Goal: Information Seeking & Learning: Learn about a topic

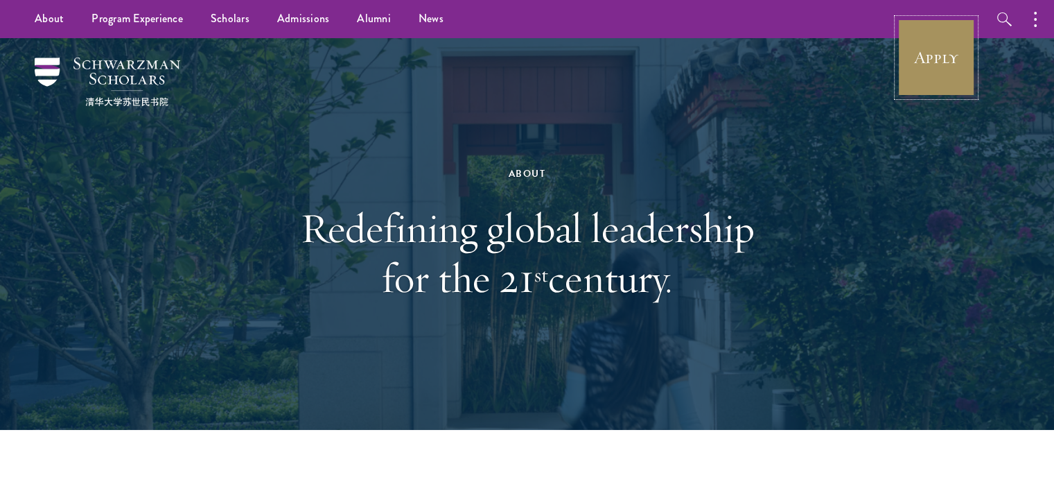
click at [967, 71] on link "Apply" at bounding box center [936, 58] width 78 height 78
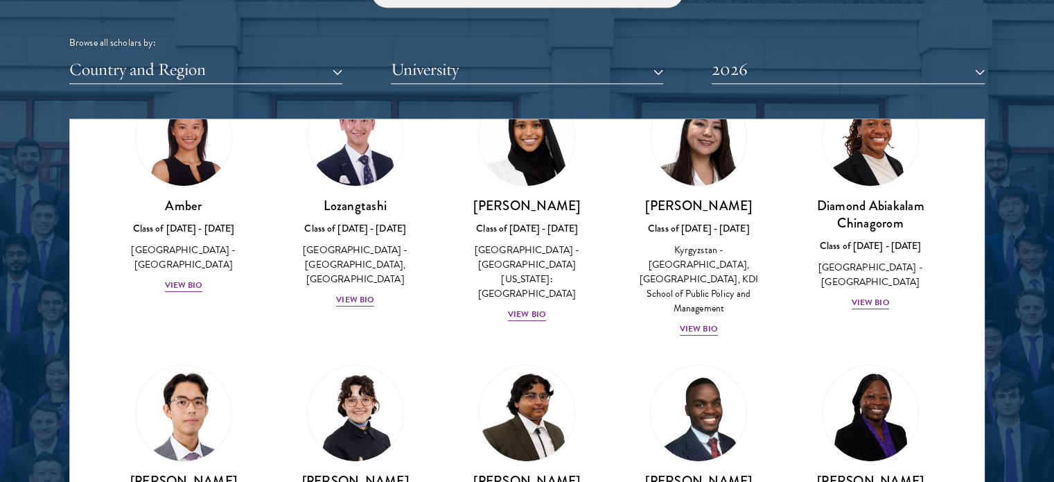
scroll to position [88, 0]
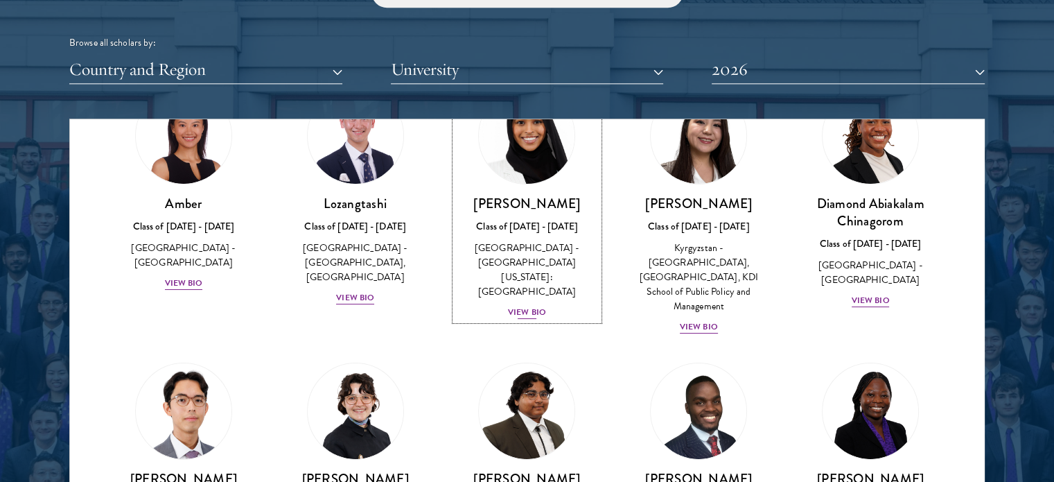
click at [515, 306] on div "View Bio" at bounding box center [527, 312] width 38 height 13
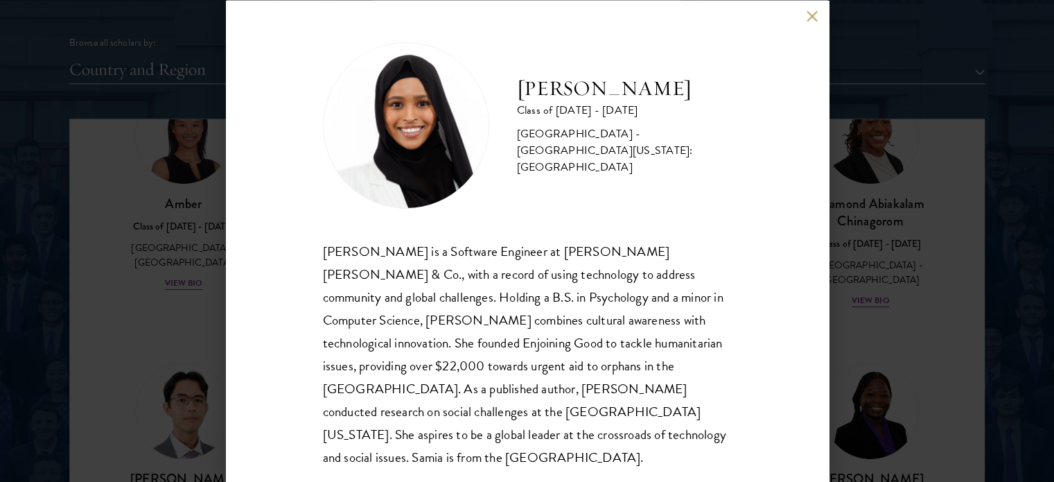
click at [810, 11] on button at bounding box center [812, 16] width 12 height 12
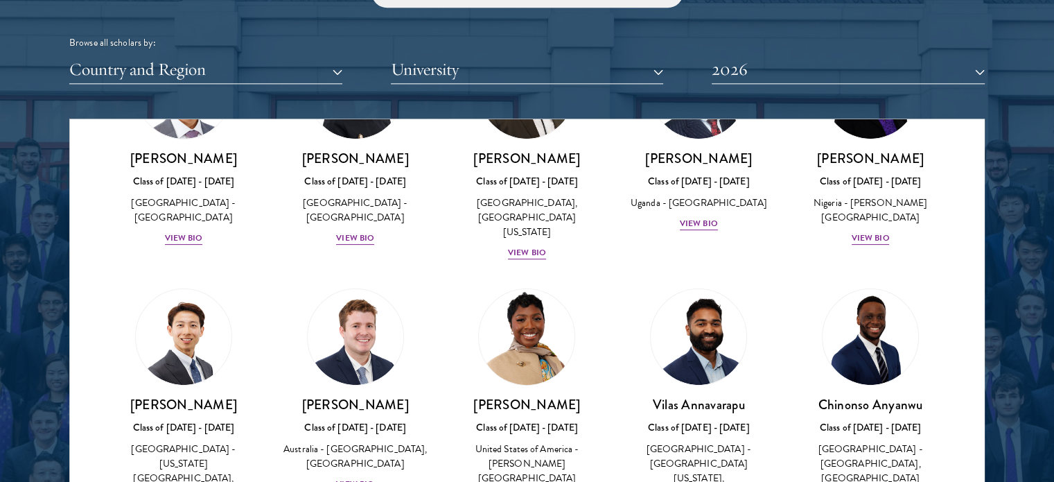
scroll to position [436, 0]
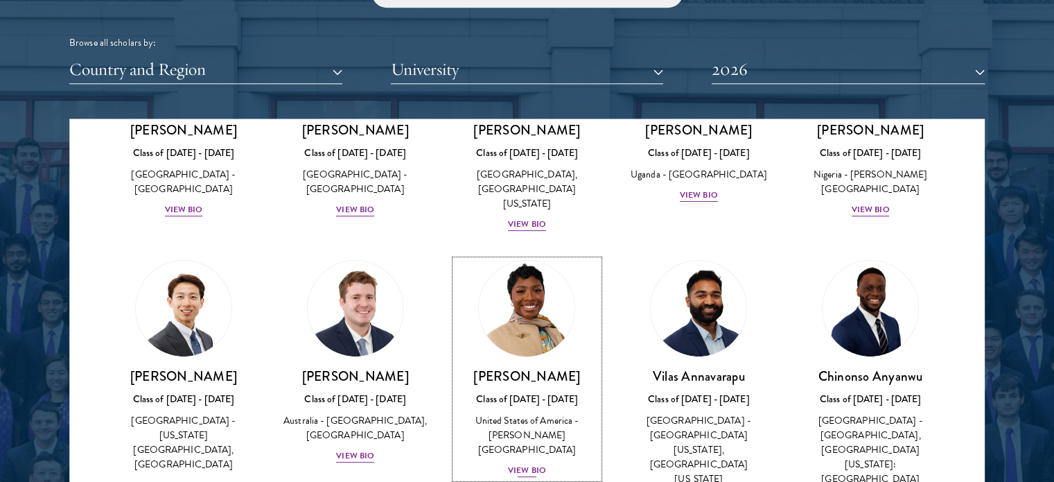
click at [526, 463] on div "View Bio" at bounding box center [527, 469] width 38 height 13
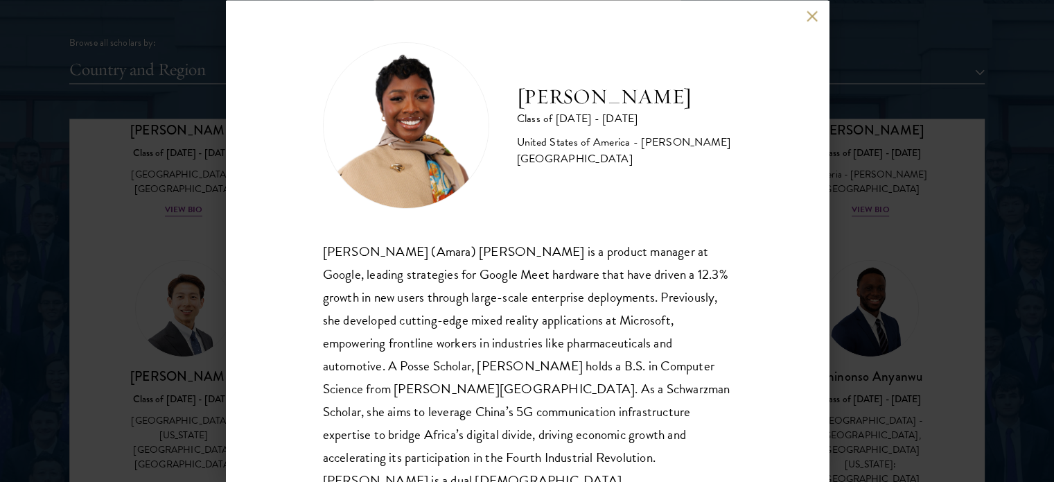
scroll to position [28, 0]
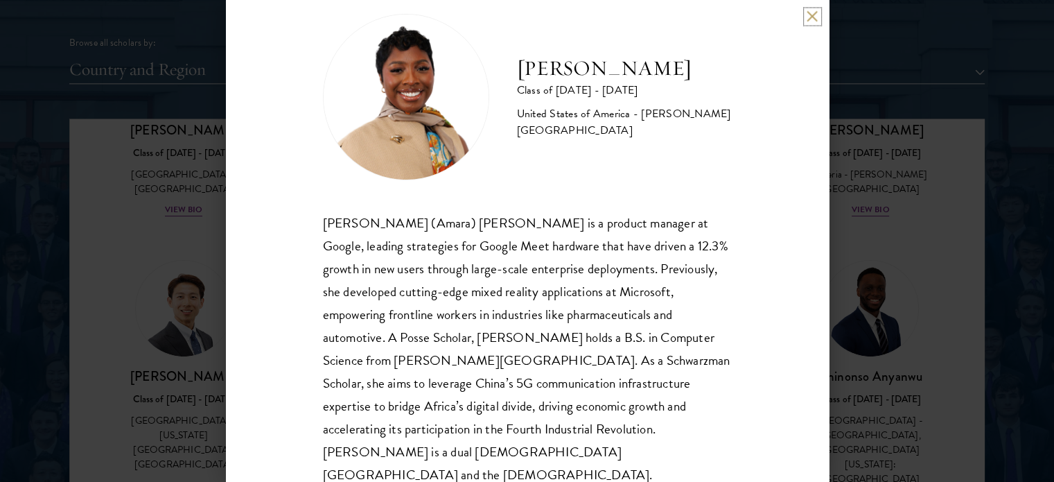
click at [810, 14] on button at bounding box center [812, 16] width 12 height 12
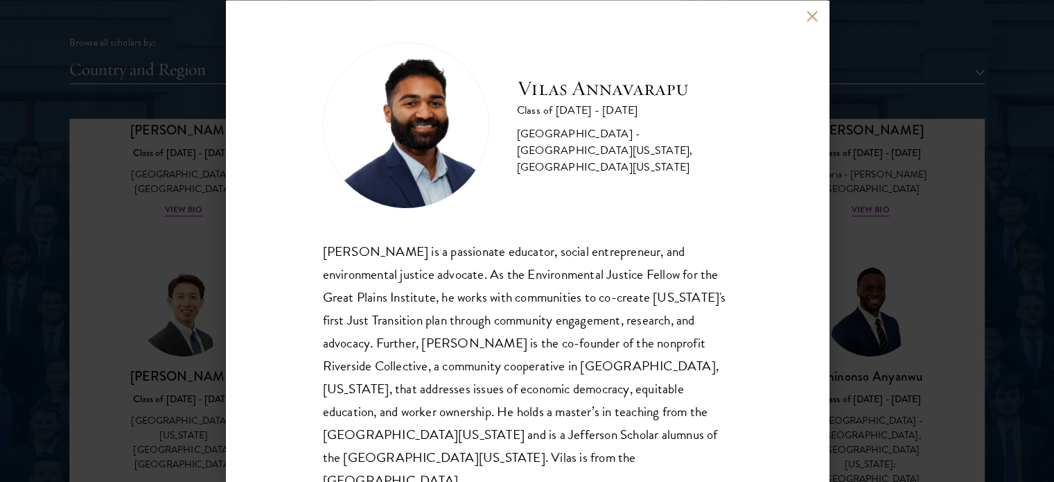
scroll to position [28, 0]
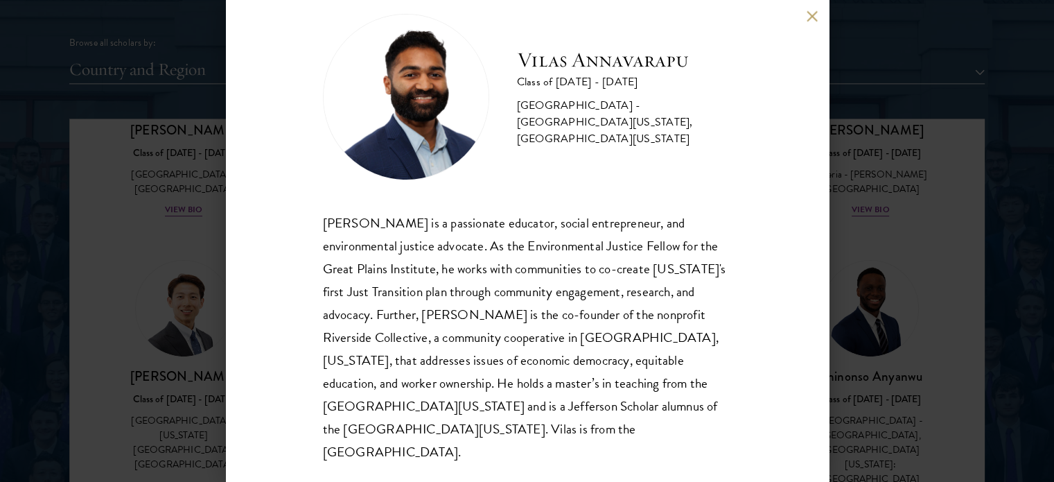
click at [805, 13] on div "Vilas Annavarapu Class of 2025 - 2026 United States of America - University of …" at bounding box center [527, 241] width 603 height 482
click at [814, 19] on button at bounding box center [812, 16] width 12 height 12
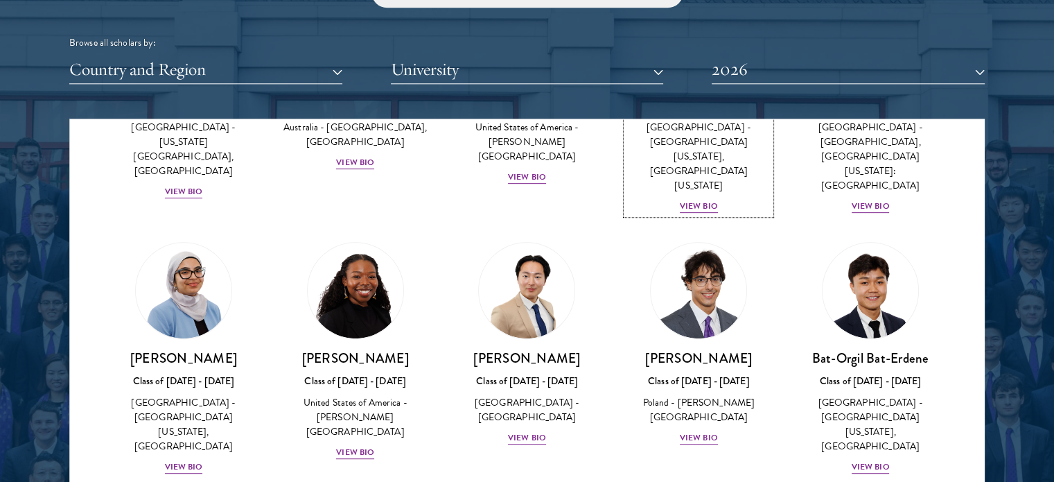
scroll to position [730, 0]
click at [193, 459] on div "View Bio" at bounding box center [184, 465] width 38 height 13
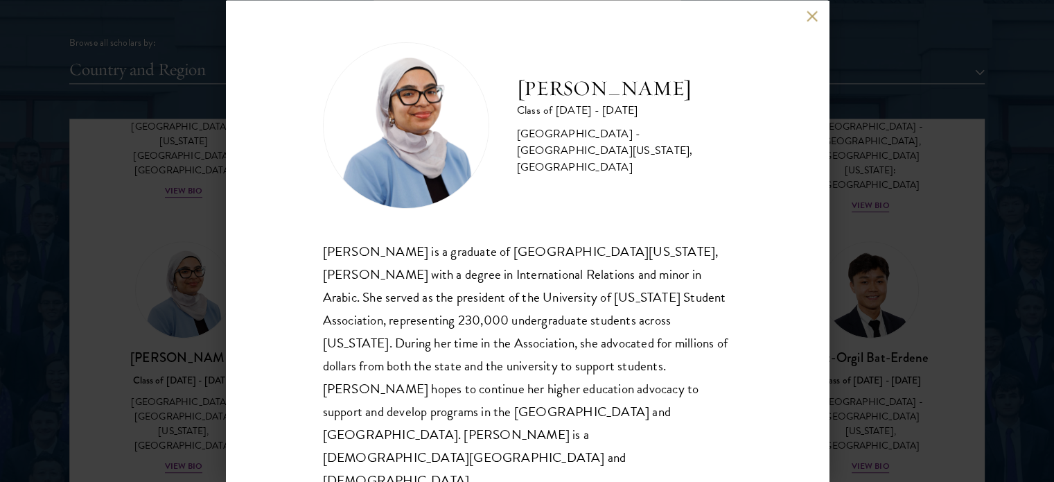
click at [804, 28] on div "Celene Aridin Class of 2025 - 2026 United States of America - University of Cal…" at bounding box center [527, 241] width 603 height 482
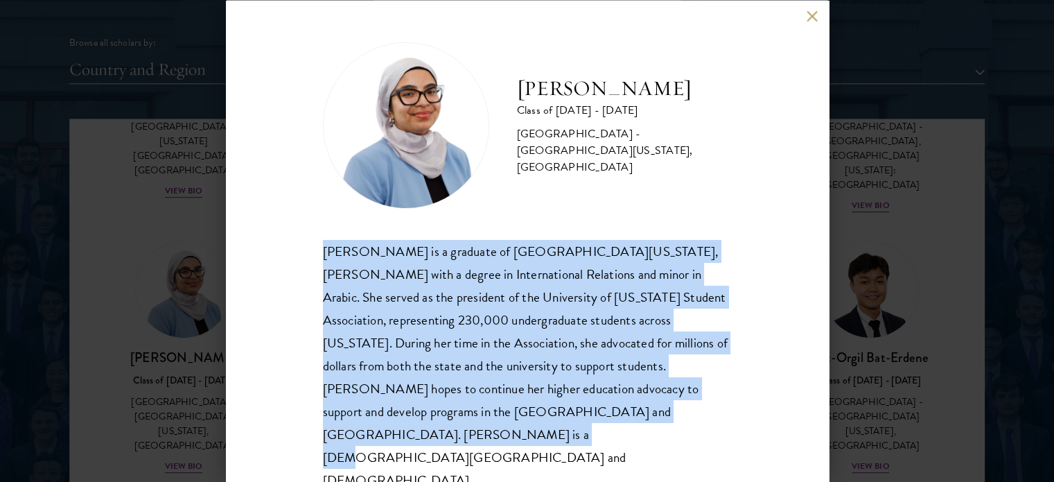
drag, startPoint x: 538, startPoint y: 421, endPoint x: 317, endPoint y: 260, distance: 273.3
click at [317, 260] on div "Celene Aridin Class of 2025 - 2026 United States of America - University of Cal…" at bounding box center [527, 241] width 603 height 482
copy div "Celene Aridin is a graduate of University of California, Davis with a degree in…"
click at [812, 22] on button at bounding box center [812, 16] width 12 height 12
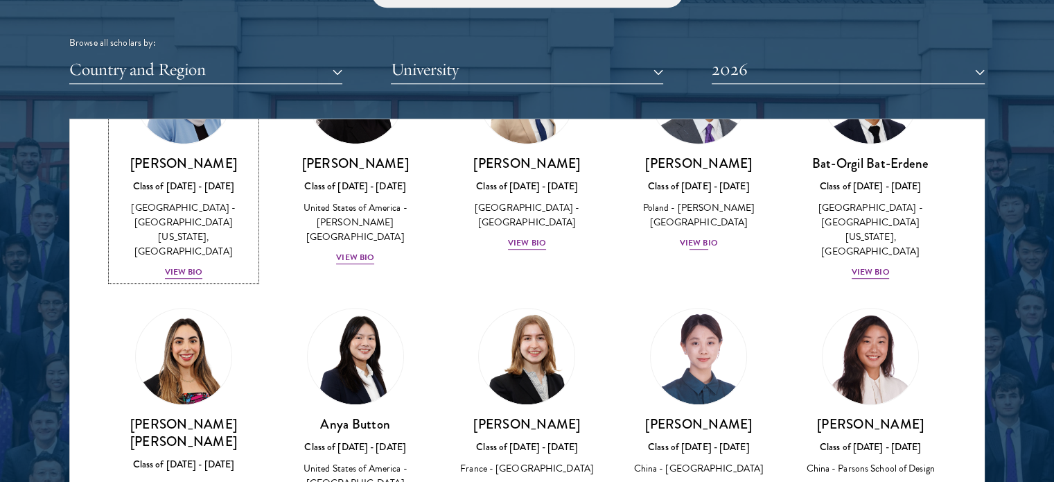
scroll to position [929, 0]
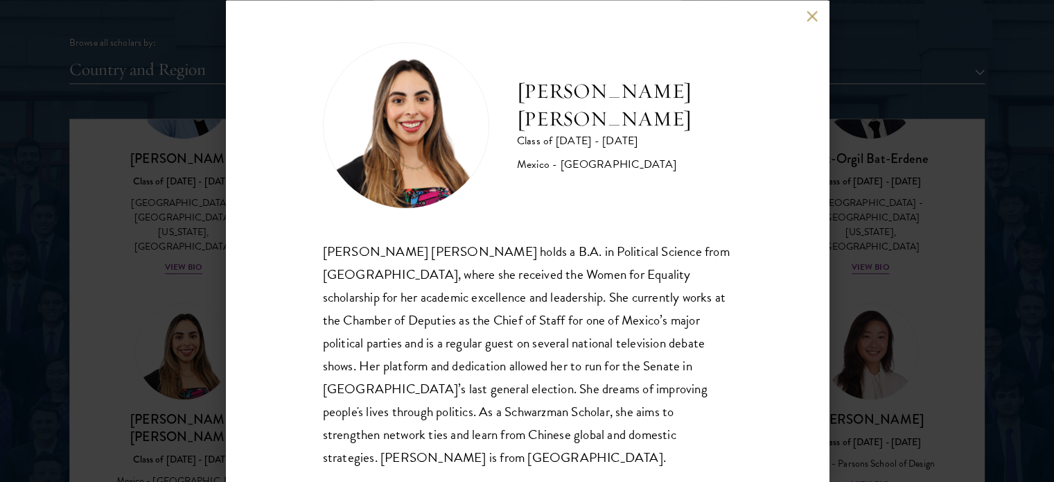
scroll to position [28, 0]
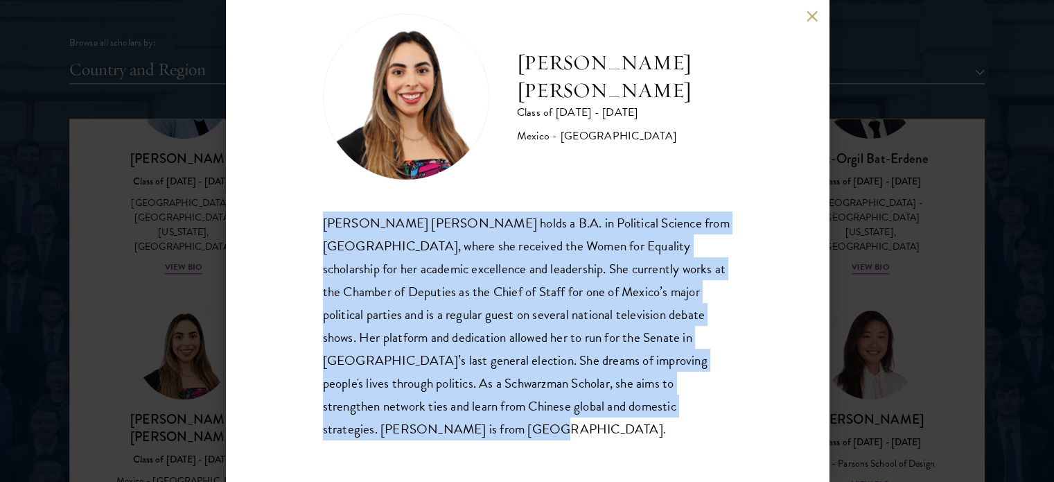
drag, startPoint x: 507, startPoint y: 432, endPoint x: 312, endPoint y: 231, distance: 279.3
click at [312, 231] on div "Natalie Bravo Ortiz Class of 2025 - 2026 Mexico - Instituto Tecnológico Autónom…" at bounding box center [527, 241] width 603 height 482
copy div "Natalie Bravo Ortiz holds a B.A. in Political Science from Instituto Tecnológic…"
click at [806, 18] on button at bounding box center [812, 16] width 12 height 12
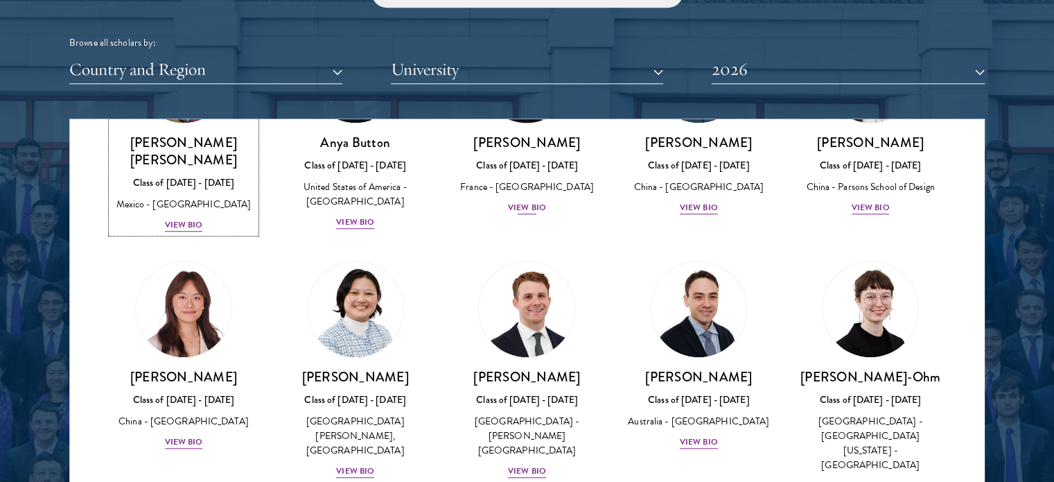
scroll to position [1206, 0]
click at [529, 463] on div "View Bio" at bounding box center [527, 469] width 38 height 13
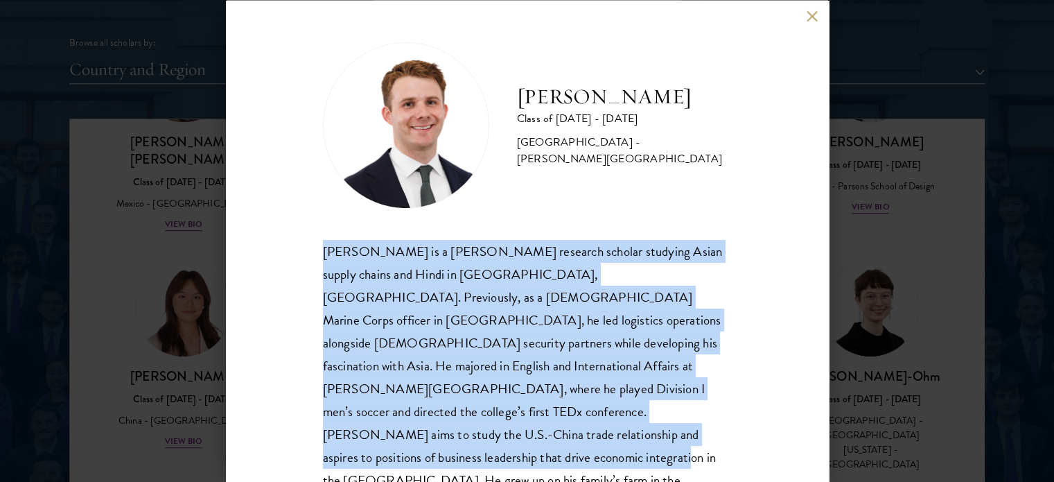
drag, startPoint x: 585, startPoint y: 432, endPoint x: 316, endPoint y: 248, distance: 326.1
click at [316, 248] on div "Chandler Compton Class of 2025 - 2026 United States of America - Wofford Colleg…" at bounding box center [527, 241] width 603 height 482
copy div "Chandler Compton is a Fulbright research scholar studying Asian supply chains a…"
click at [811, 19] on button at bounding box center [812, 16] width 12 height 12
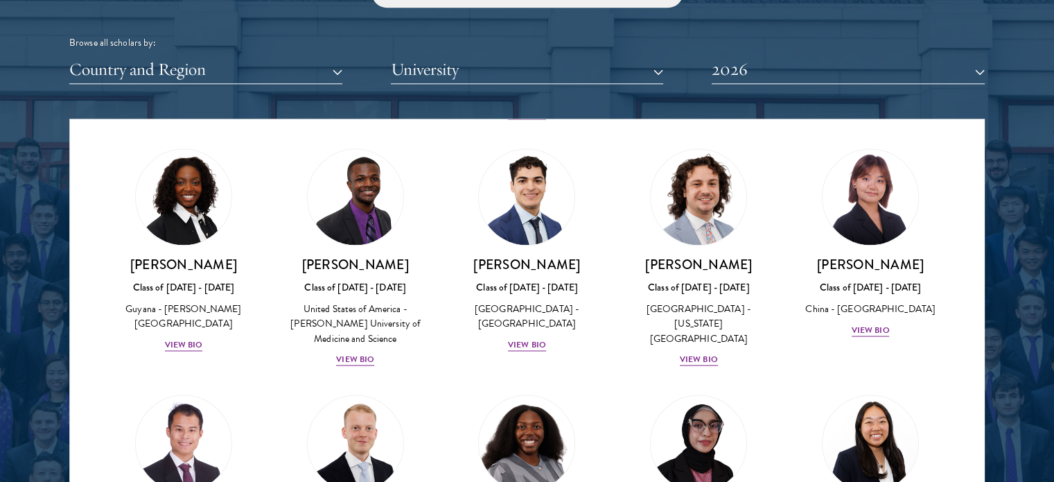
scroll to position [2426, 0]
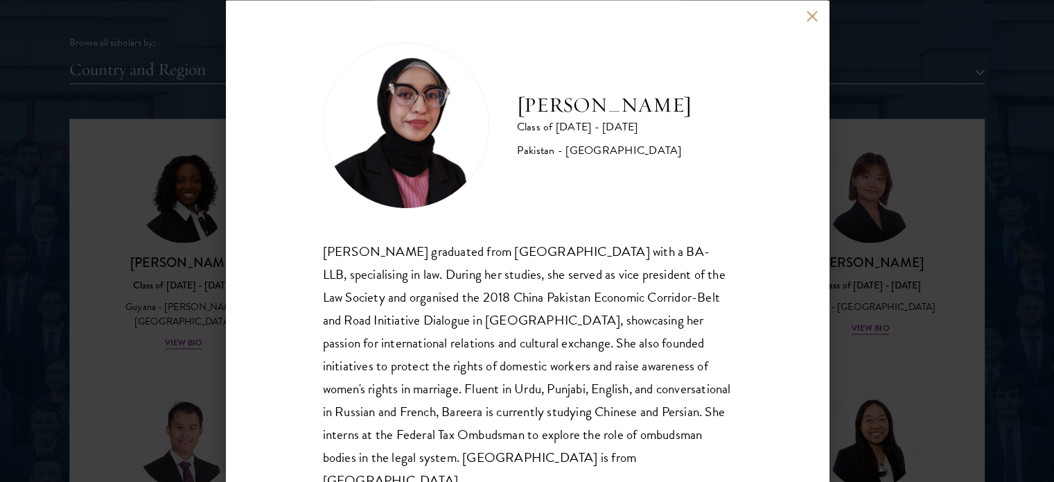
scroll to position [28, 0]
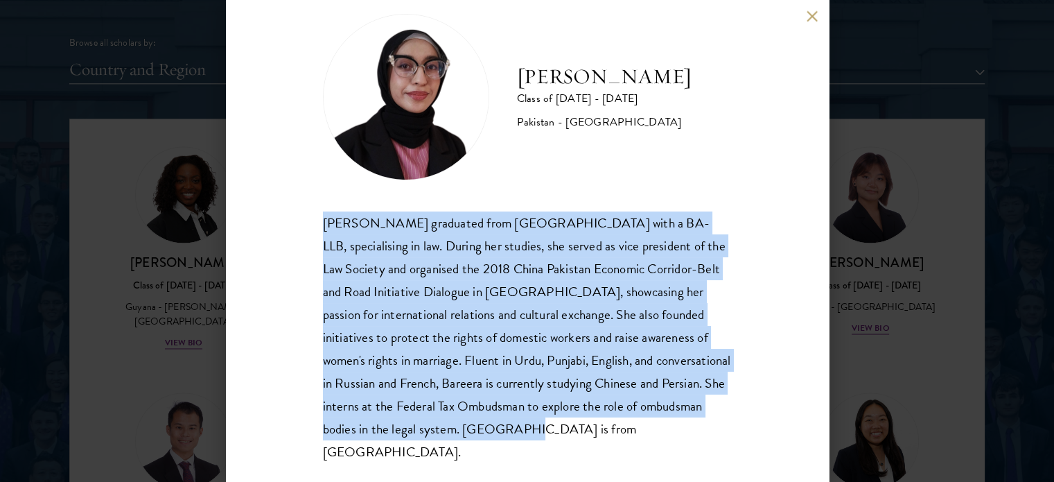
drag, startPoint x: 530, startPoint y: 431, endPoint x: 308, endPoint y: 220, distance: 306.3
click at [308, 220] on div "Bree Javed Class of 2025 - 2026 Pakistan - Bahria University Bareera Javed grad…" at bounding box center [527, 241] width 603 height 482
copy div "Bareera Javed graduated from Bahria University with a BA-LLB, specialising in l…"
